Goal: Task Accomplishment & Management: Complete application form

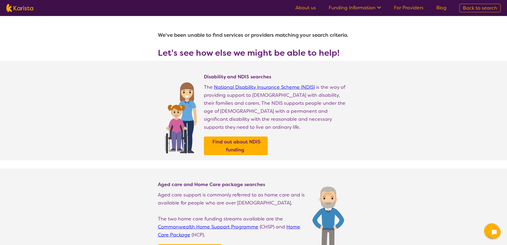
select select "[MEDICAL_DATA]"
select select "AS"
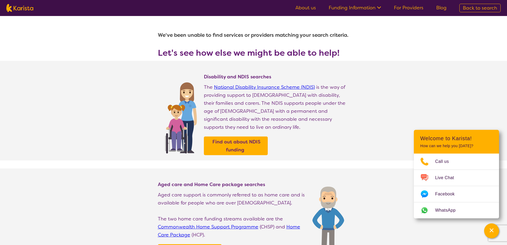
select select "[MEDICAL_DATA]"
select select "AS"
select select "i-don-t-know"
select select "[MEDICAL_DATA]"
select select "AS"
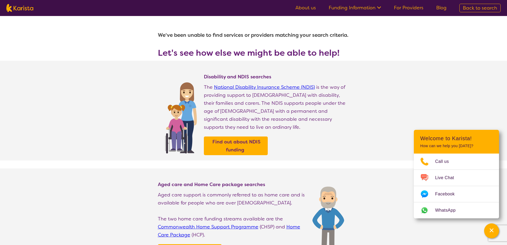
select select "i-don-t-know"
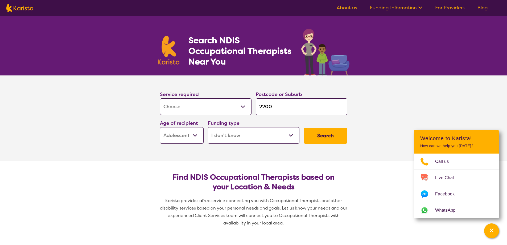
click at [231, 137] on select "Home Care Package (HCP) National Disability Insurance Scheme (NDIS) I don't know" at bounding box center [254, 135] width 92 height 16
select select "HCP"
click at [208, 127] on select "Home Care Package (HCP) National Disability Insurance Scheme (NDIS) I don't know" at bounding box center [254, 135] width 92 height 16
select select "HCP"
click at [324, 137] on button "Search" at bounding box center [326, 135] width 44 height 16
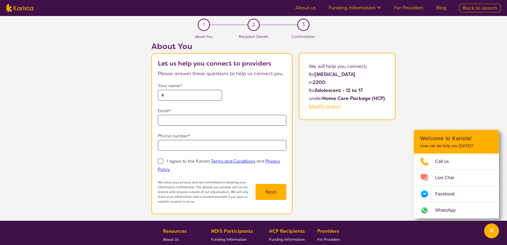
click at [178, 96] on input "text" at bounding box center [190, 95] width 64 height 11
type input "*****"
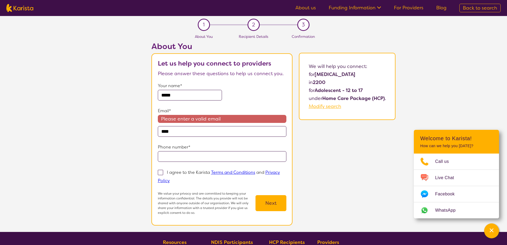
type input "**********"
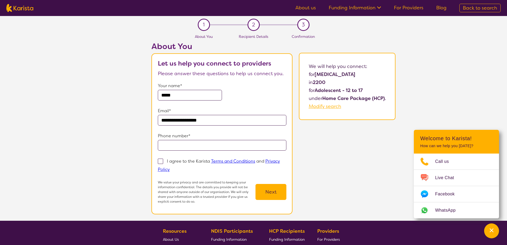
click at [173, 145] on input "tel" at bounding box center [222, 145] width 129 height 11
type input "**********"
click at [162, 161] on span at bounding box center [160, 160] width 5 height 5
click at [170, 167] on input "I agree to the Karista Terms and Conditions and Privacy Policy" at bounding box center [171, 168] width 3 height 3
checkbox input "true"
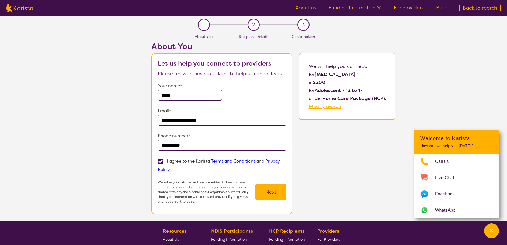
click at [271, 193] on button "Next" at bounding box center [270, 192] width 31 height 16
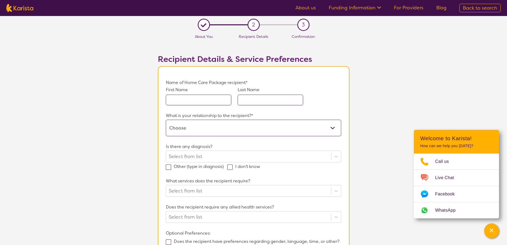
click at [222, 129] on select "This request is for myself I am their parent I am their child I am their spouse…" at bounding box center [253, 127] width 175 height 16
select select "I am their parent"
click at [166, 119] on select "This request is for myself I am their parent I am their child I am their spouse…" at bounding box center [253, 127] width 175 height 16
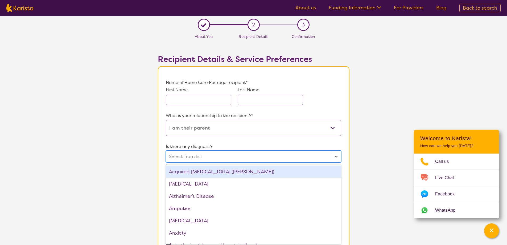
click at [175, 155] on div at bounding box center [248, 156] width 159 height 9
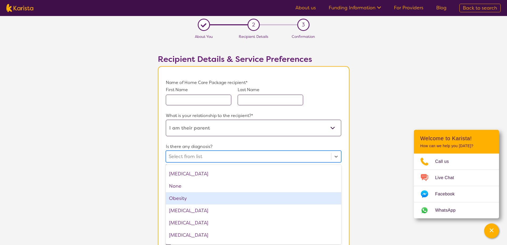
scroll to position [559, 0]
